Goal: Task Accomplishment & Management: Complete application form

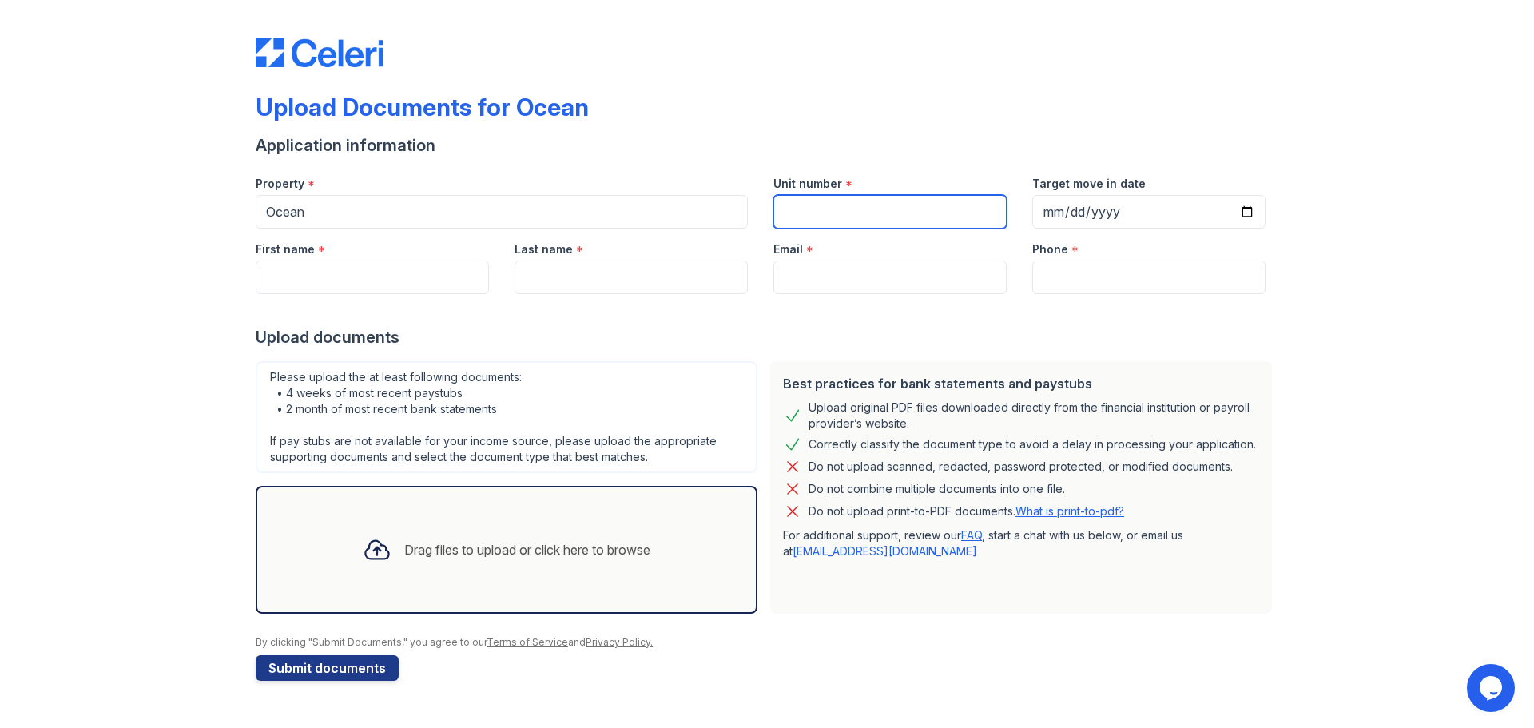
click at [844, 217] on input "Unit number" at bounding box center [889, 212] width 233 height 34
click at [828, 199] on input "Unit number" at bounding box center [889, 212] width 233 height 34
type input "1729"
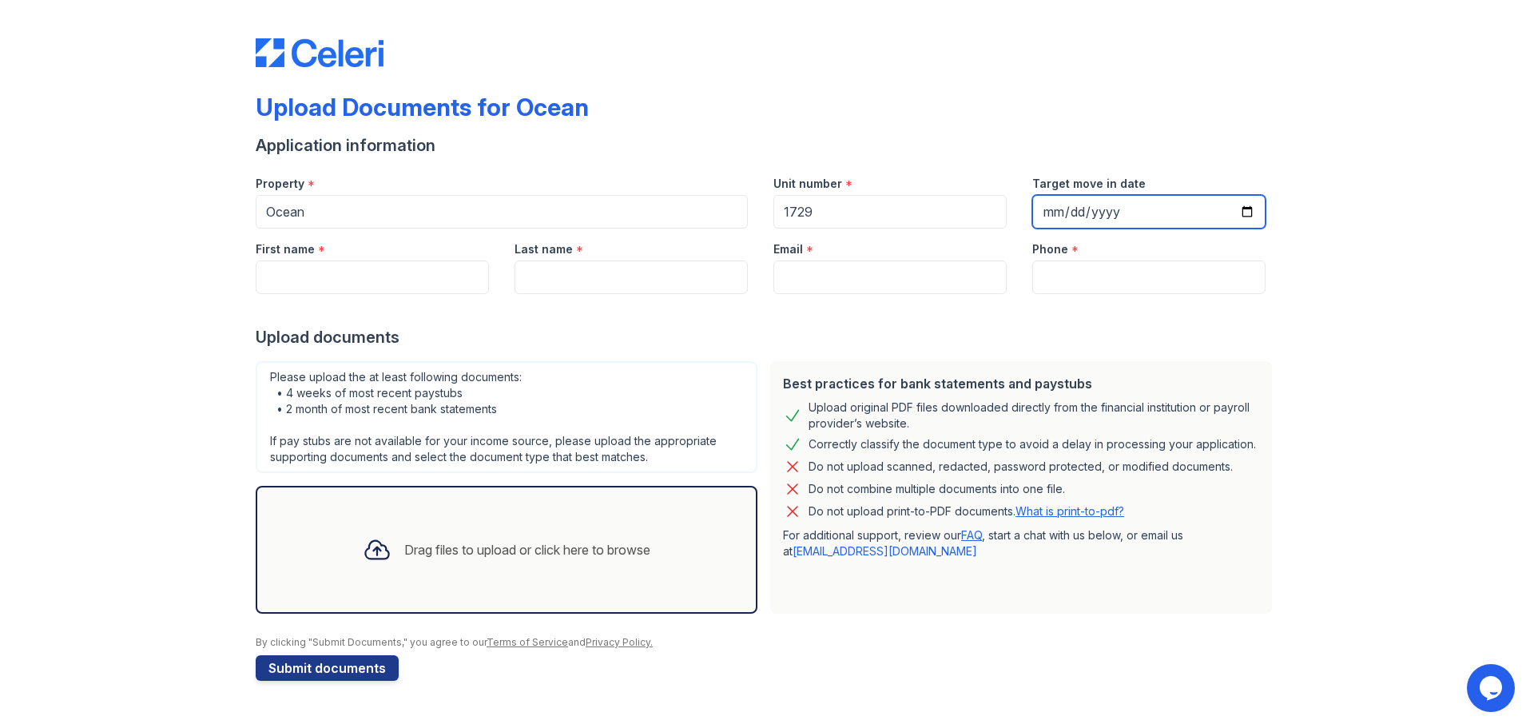
drag, startPoint x: 1254, startPoint y: 209, endPoint x: 1257, endPoint y: 229, distance: 19.4
click at [1255, 229] on form "Application information Property * Ocean Unit number * 1729 Target move in date…" at bounding box center [767, 407] width 1023 height 547
click at [1250, 215] on input "Target move in date" at bounding box center [1148, 212] width 233 height 34
type input "[DATE]"
click at [1182, 153] on div "Application information" at bounding box center [767, 145] width 1023 height 22
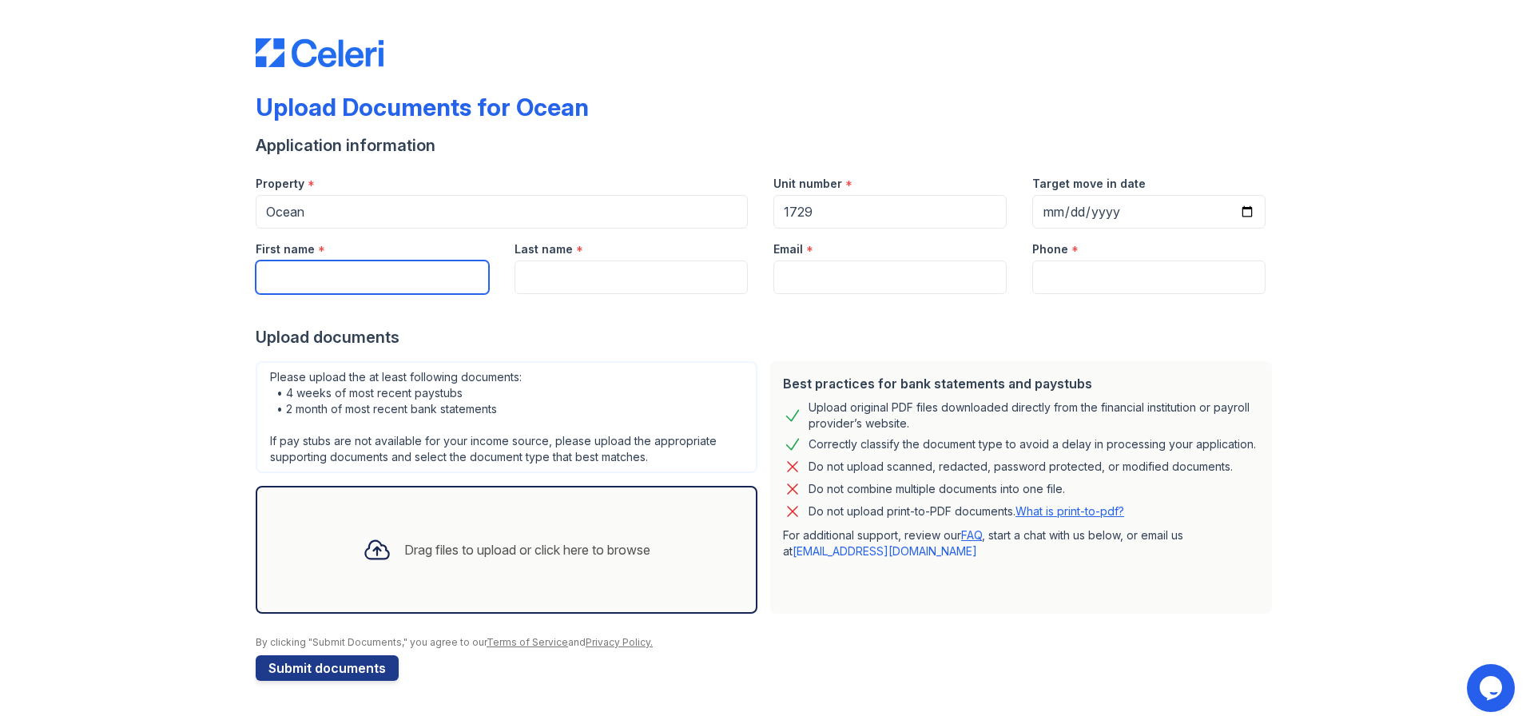
click at [369, 272] on input "First name" at bounding box center [372, 277] width 233 height 34
type input "[PERSON_NAME]"
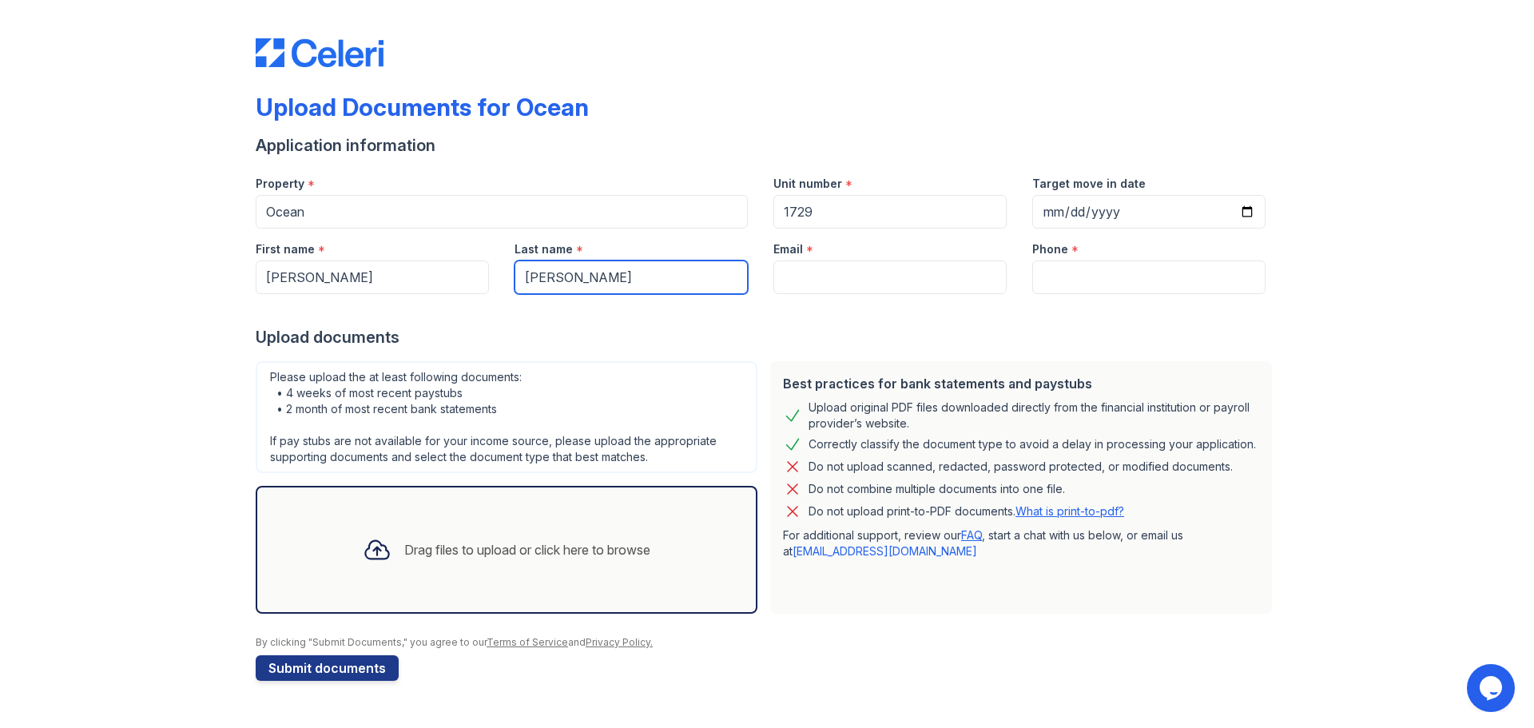
type input "[EMAIL_ADDRESS][DOMAIN_NAME]"
type input "5515790691"
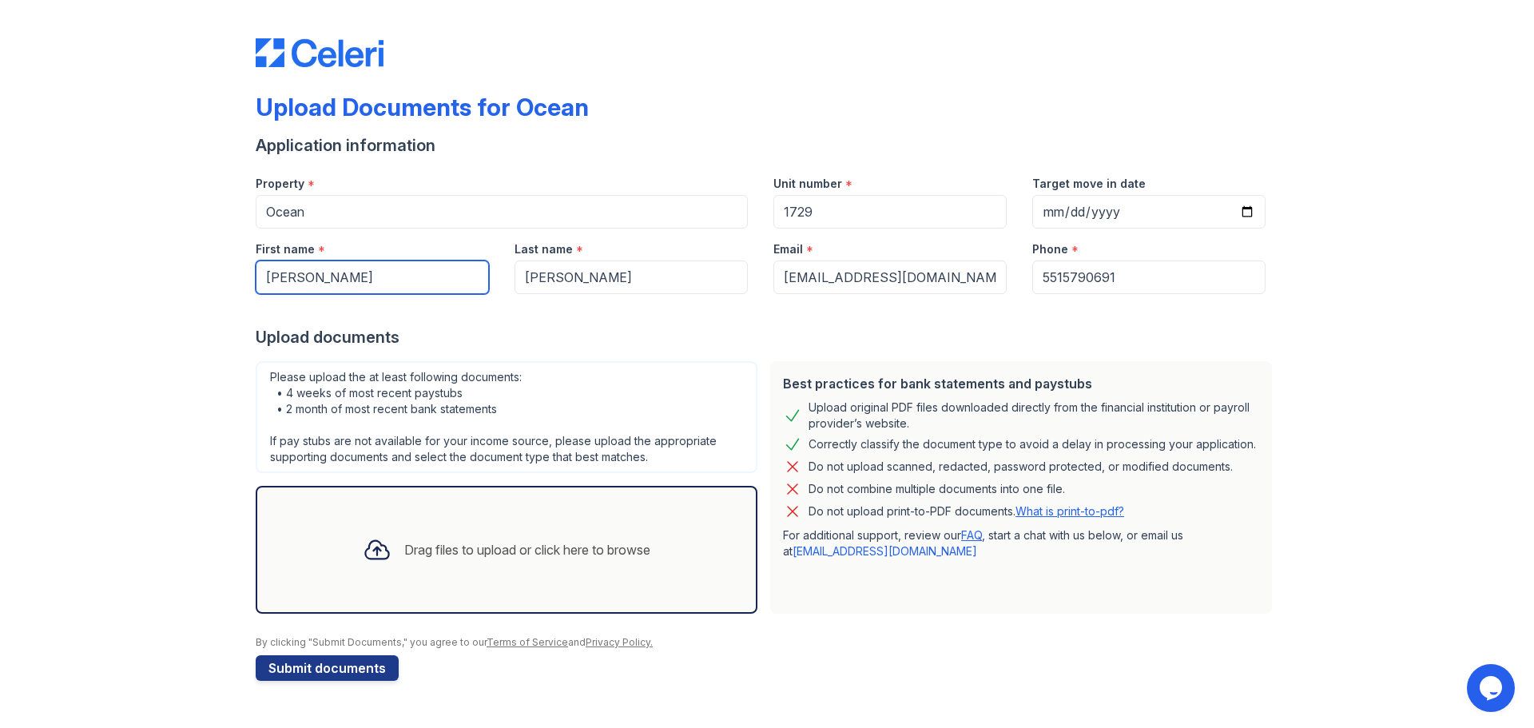
type input "[PERSON_NAME]"
click at [654, 384] on div "Please upload the at least following documents: • 4 weeks of most recent paystu…" at bounding box center [507, 417] width 502 height 112
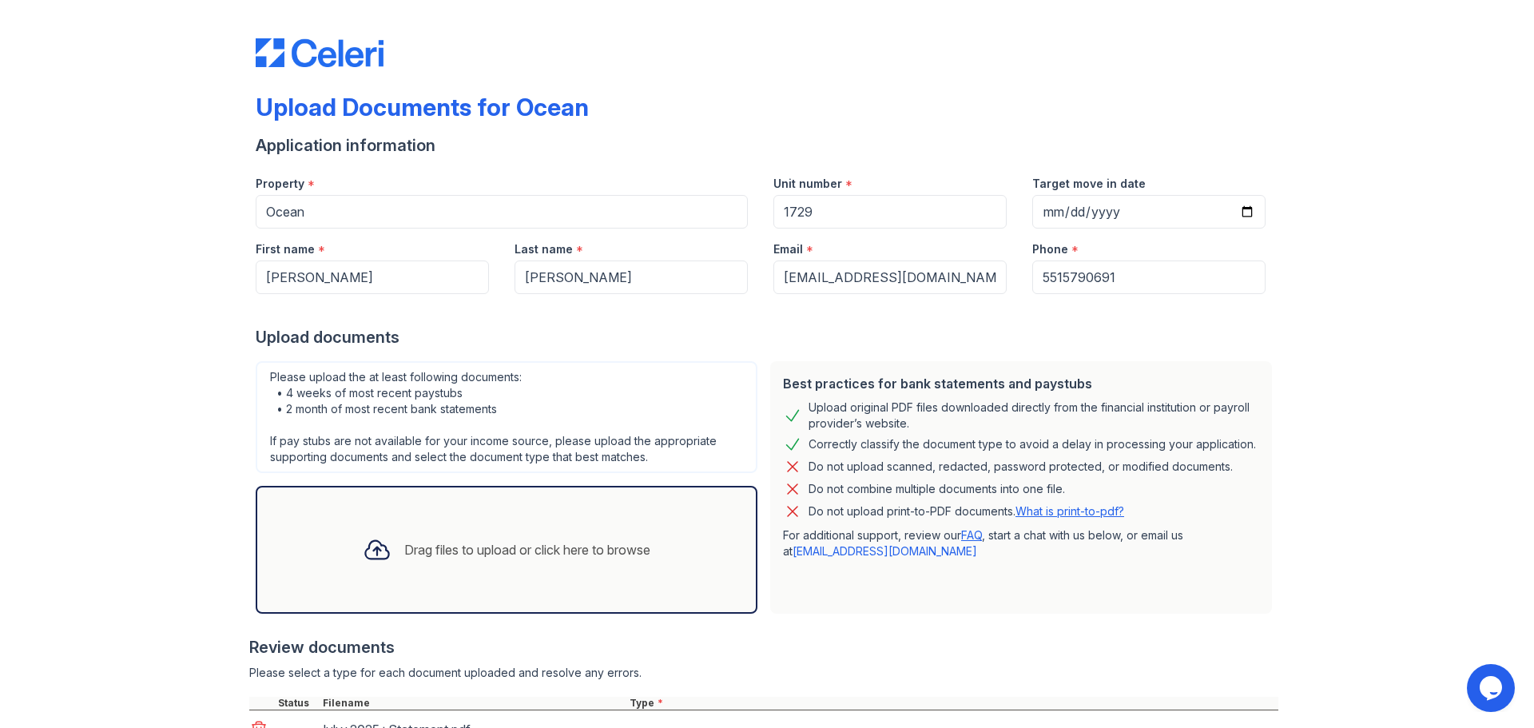
scroll to position [169, 0]
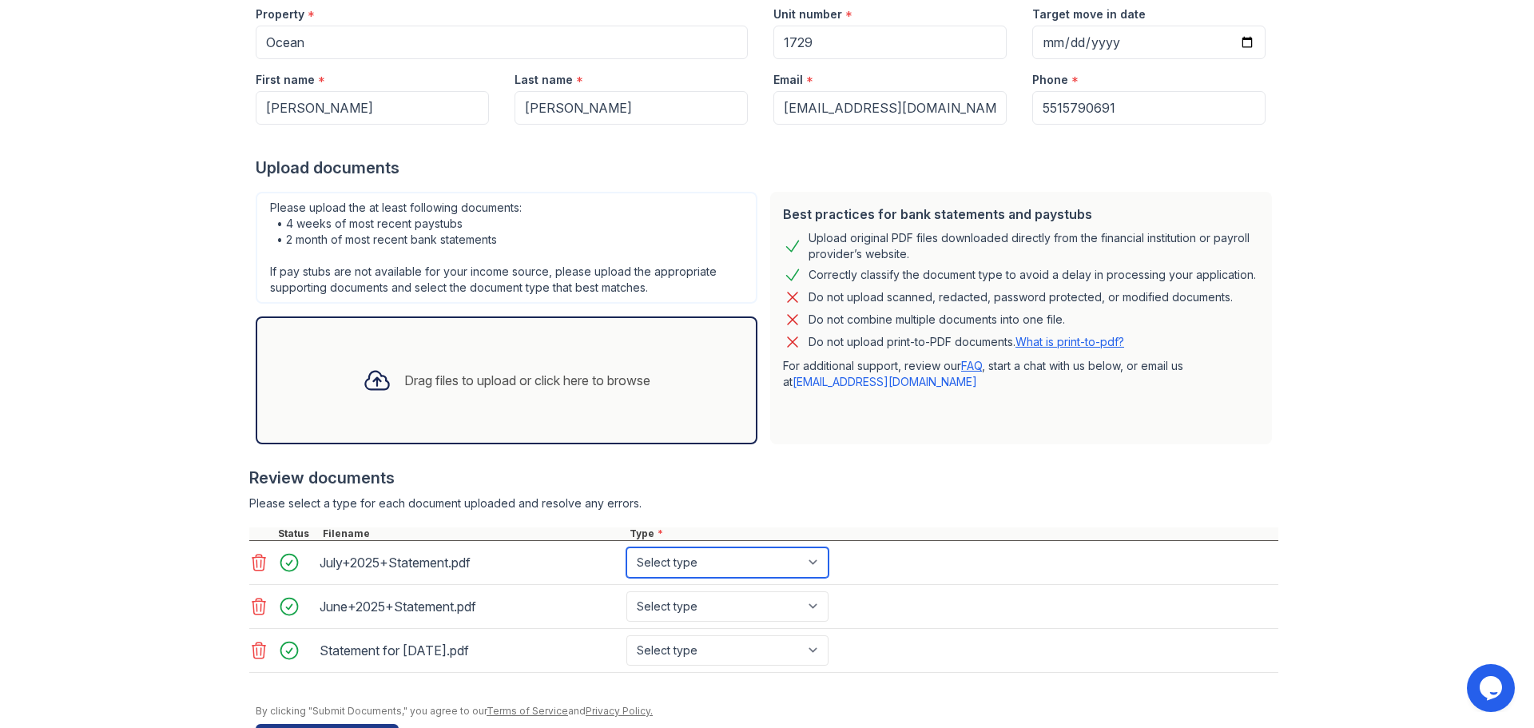
click at [733, 563] on select "Select type Paystub Bank Statement Offer Letter Tax Documents Benefit Award Let…" at bounding box center [727, 562] width 202 height 30
select select "bank_statement"
click at [626, 547] on select "Select type Paystub Bank Statement Offer Letter Tax Documents Benefit Award Let…" at bounding box center [727, 562] width 202 height 30
click at [715, 591] on select "Select type Paystub Bank Statement Offer Letter Tax Documents Benefit Award Let…" at bounding box center [727, 606] width 202 height 30
select select "bank_statement"
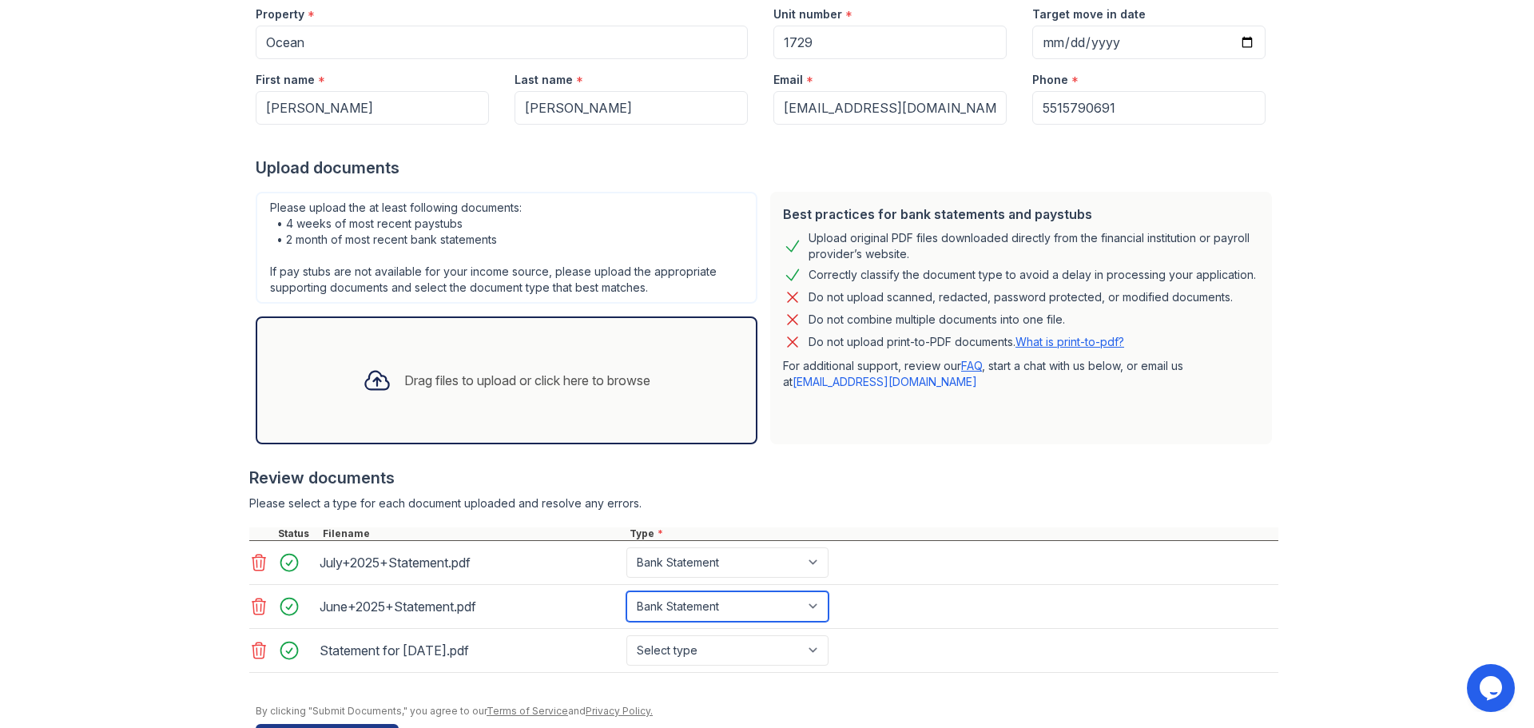
click at [626, 591] on select "Select type Paystub Bank Statement Offer Letter Tax Documents Benefit Award Let…" at bounding box center [727, 606] width 202 height 30
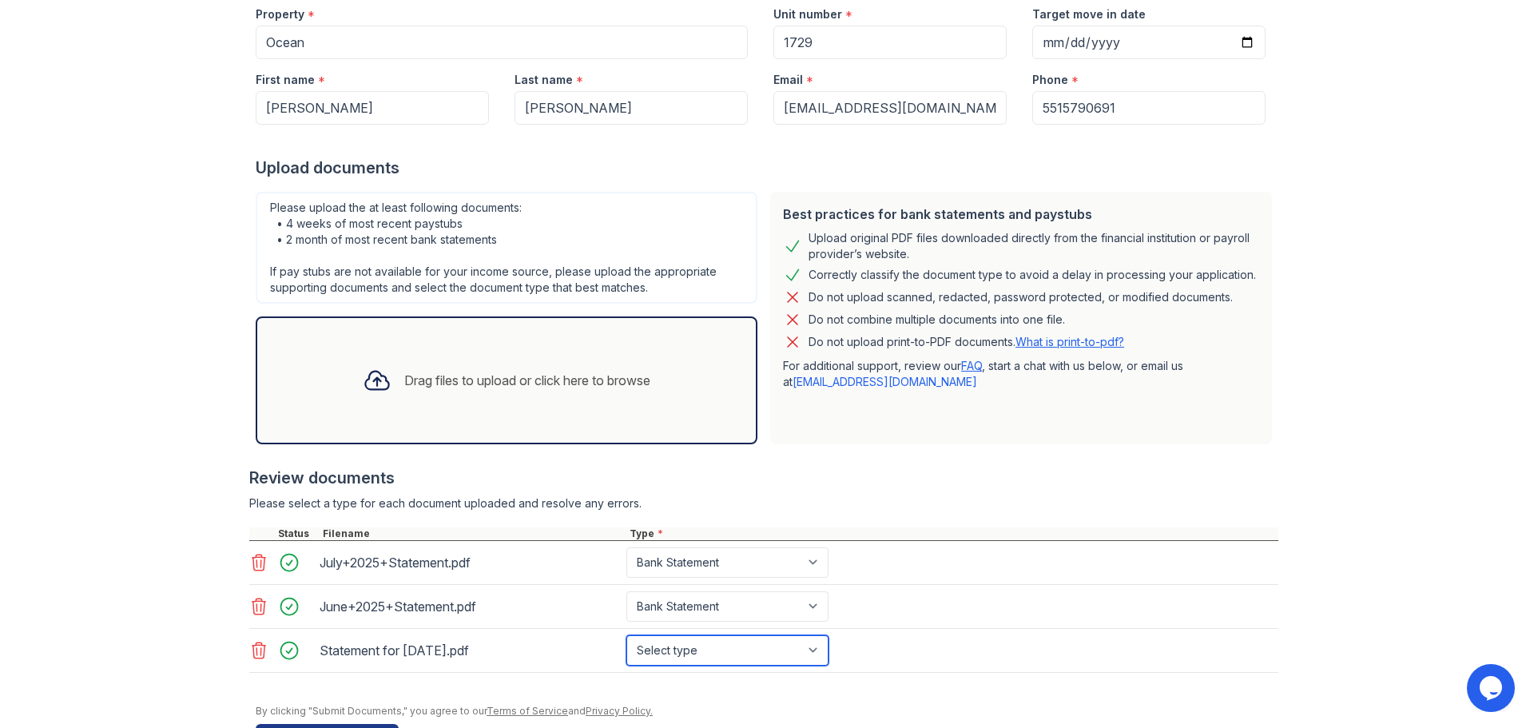
click at [690, 643] on select "Select type Paystub Bank Statement Offer Letter Tax Documents Benefit Award Let…" at bounding box center [727, 650] width 202 height 30
select select "other"
click at [626, 635] on select "Select type Paystub Bank Statement Offer Letter Tax Documents Benefit Award Let…" at bounding box center [727, 650] width 202 height 30
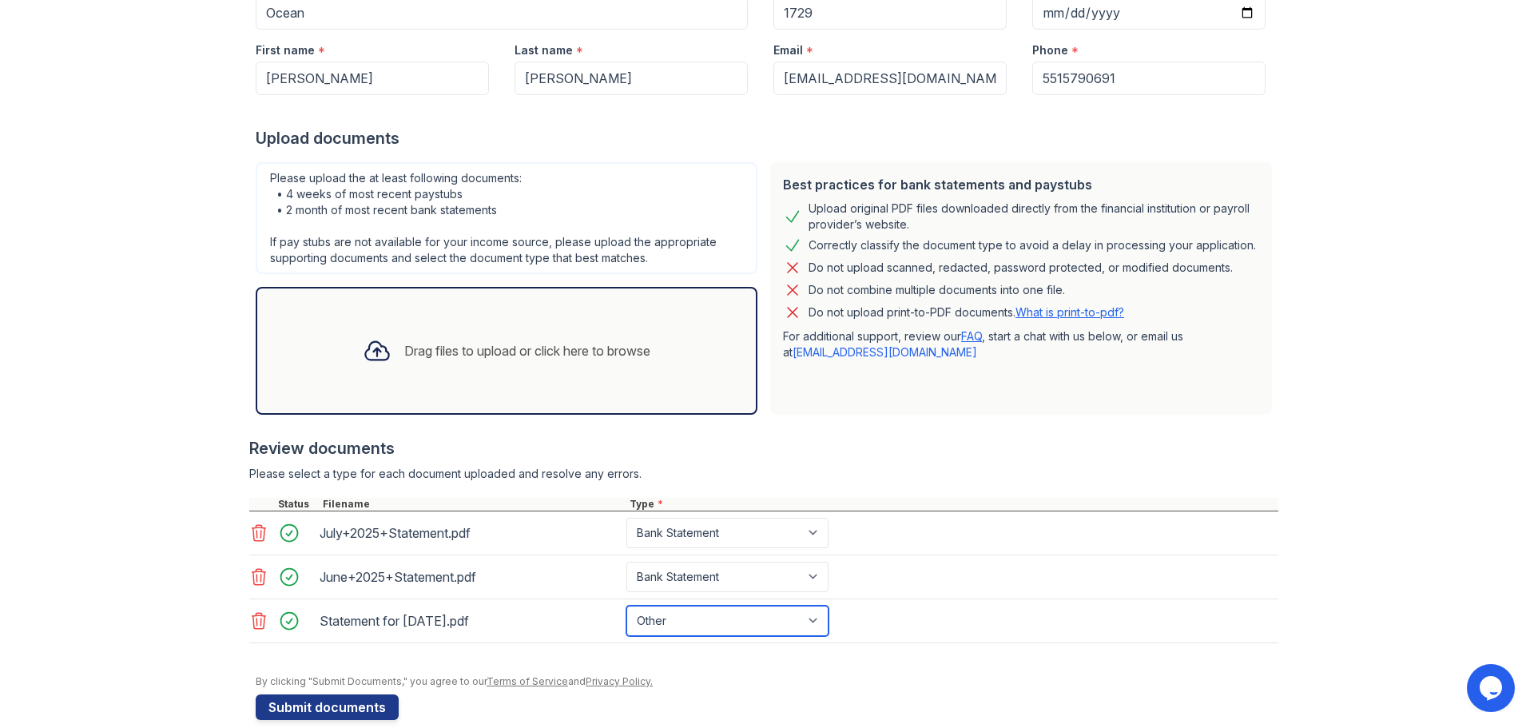
scroll to position [223, 0]
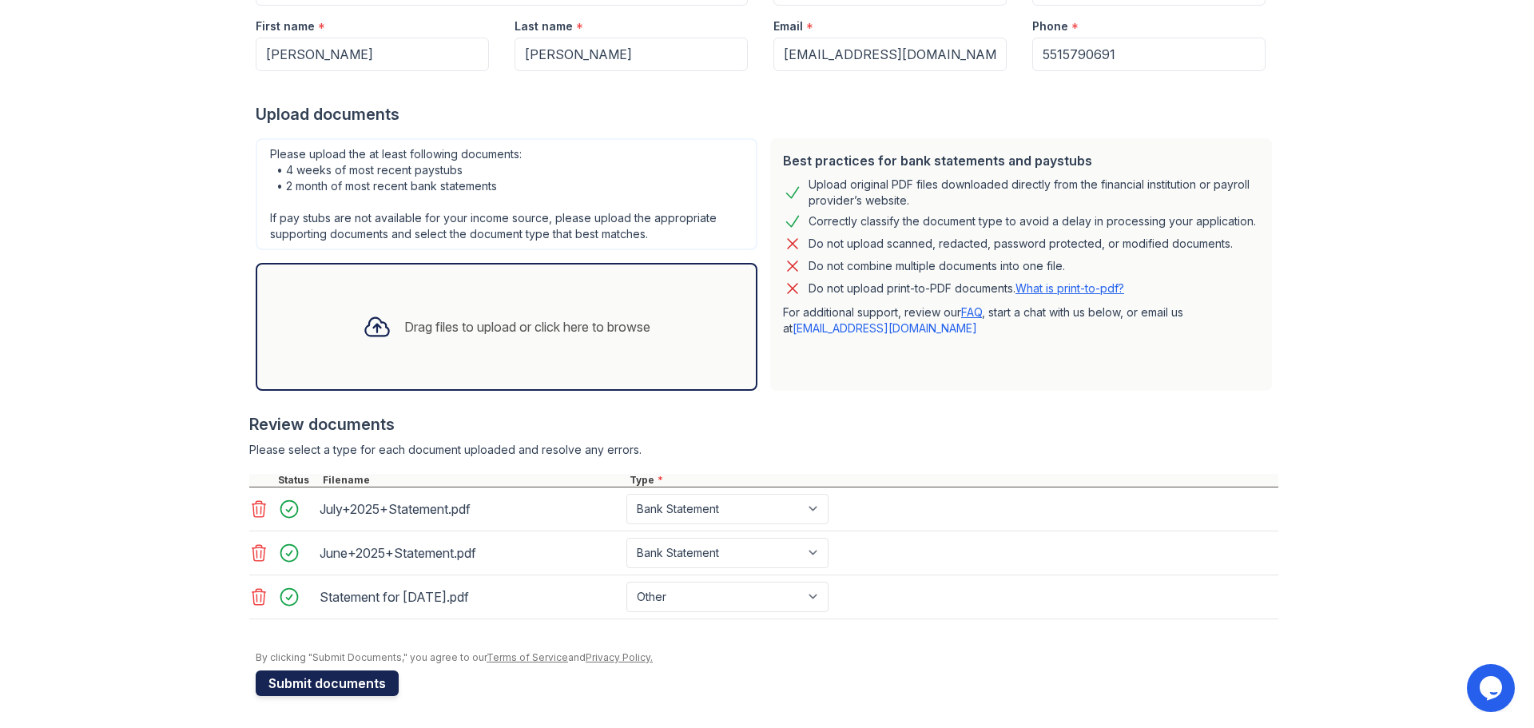
click at [364, 684] on button "Submit documents" at bounding box center [327, 683] width 143 height 26
